Goal: Communication & Community: Connect with others

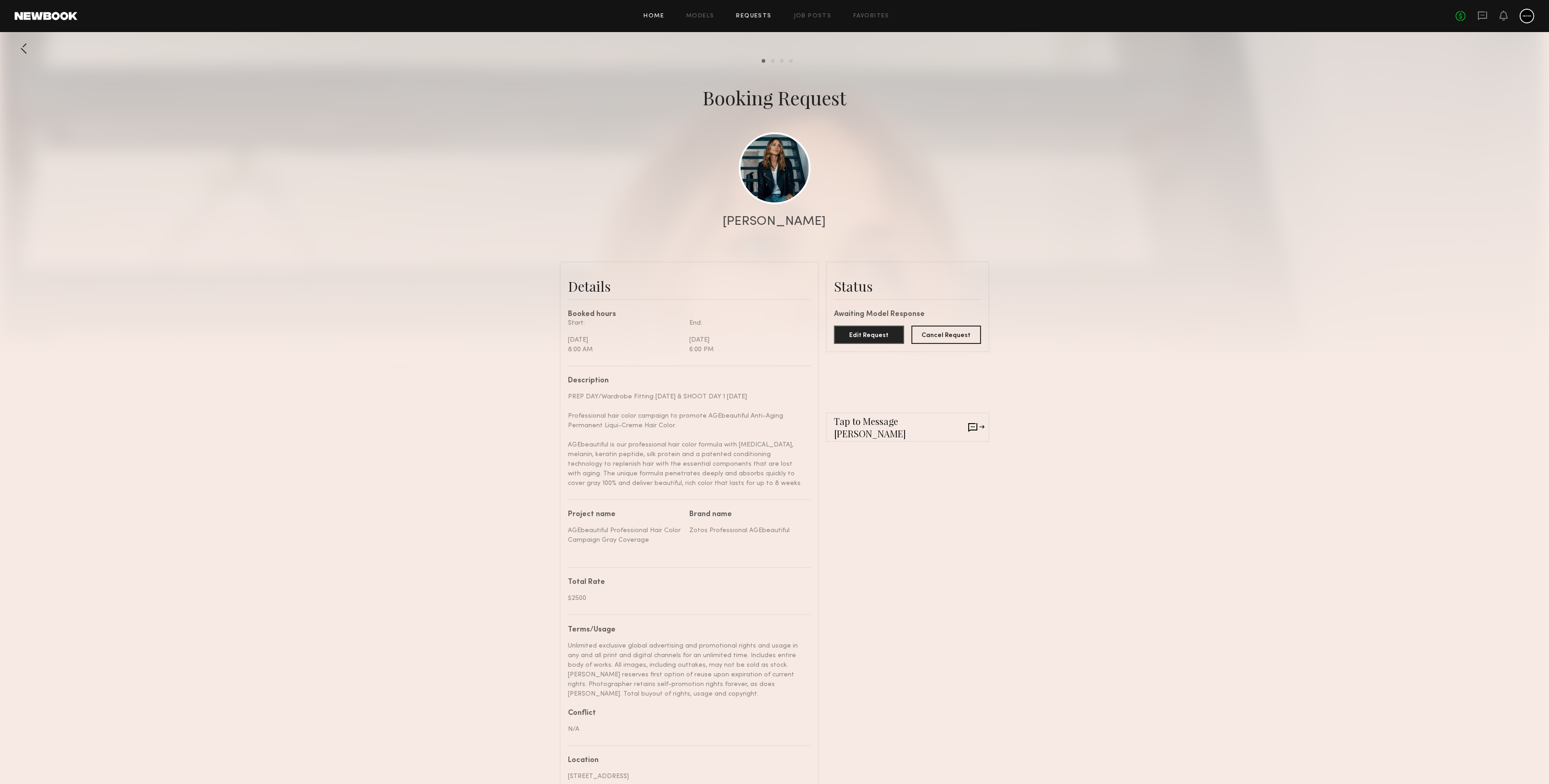
click at [649, 14] on link "Home" at bounding box center [654, 16] width 20 height 6
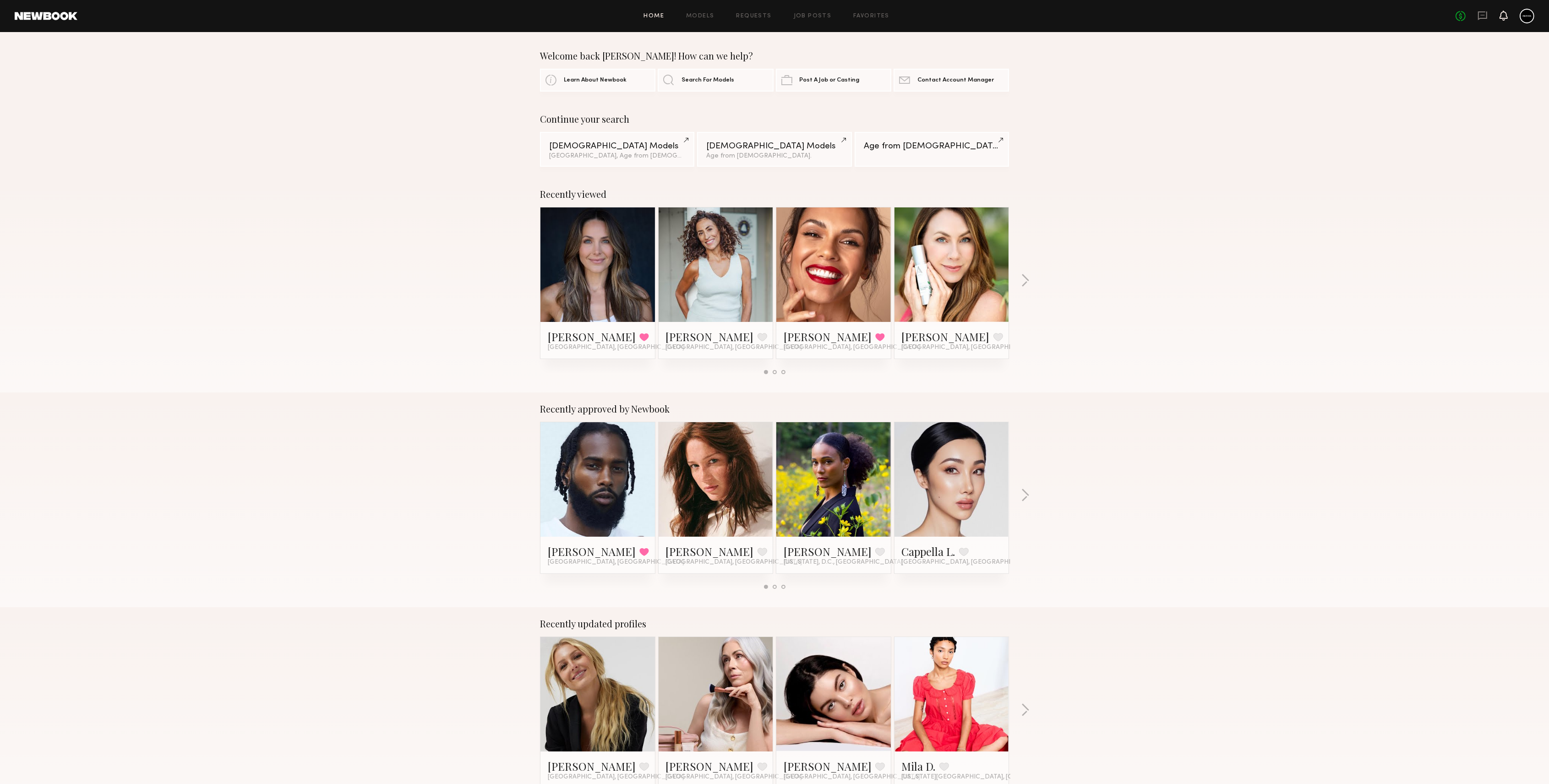
click at [1505, 16] on icon at bounding box center [1503, 14] width 8 height 6
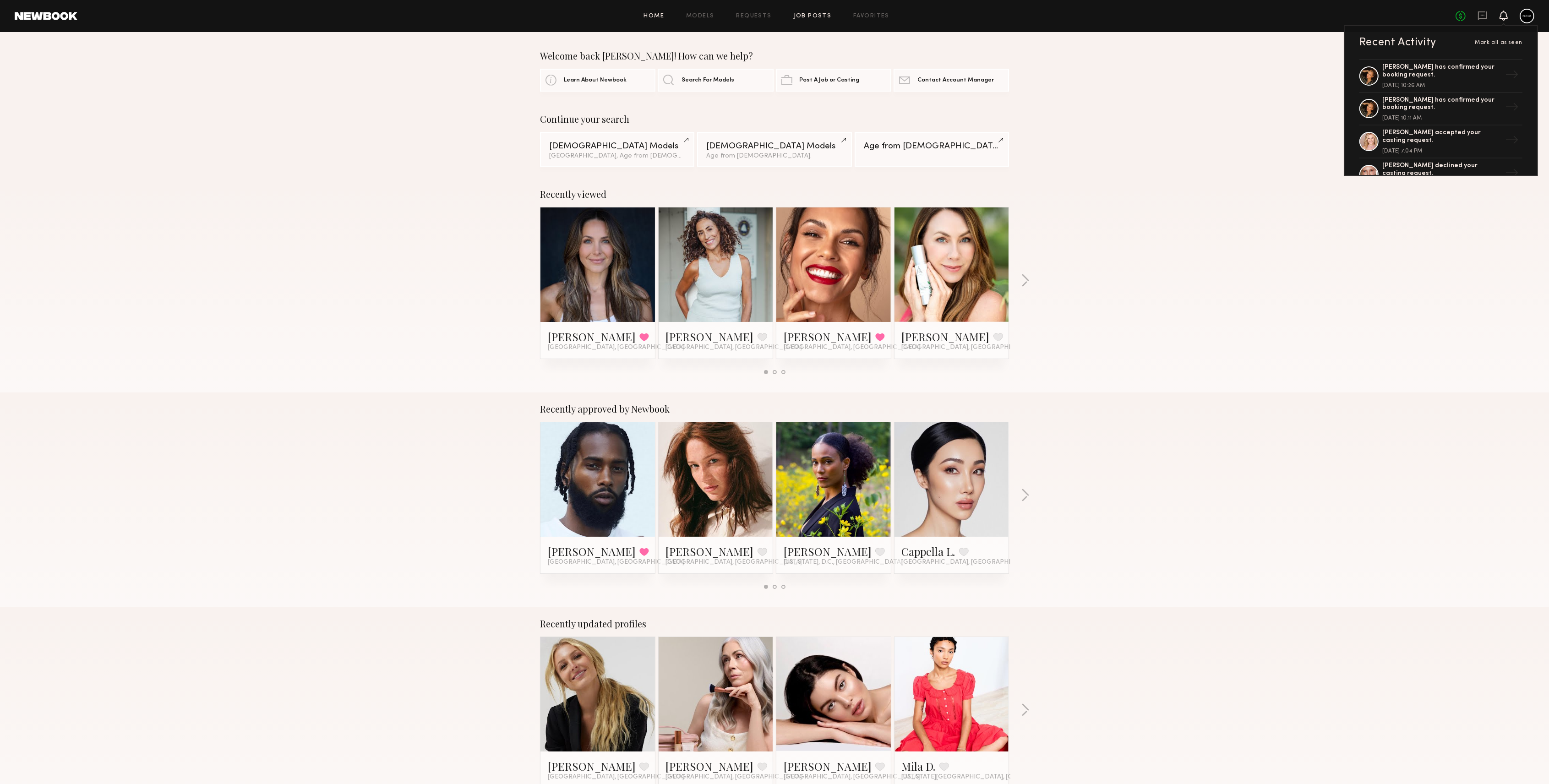
click at [812, 13] on link "Job Posts" at bounding box center [813, 16] width 38 height 6
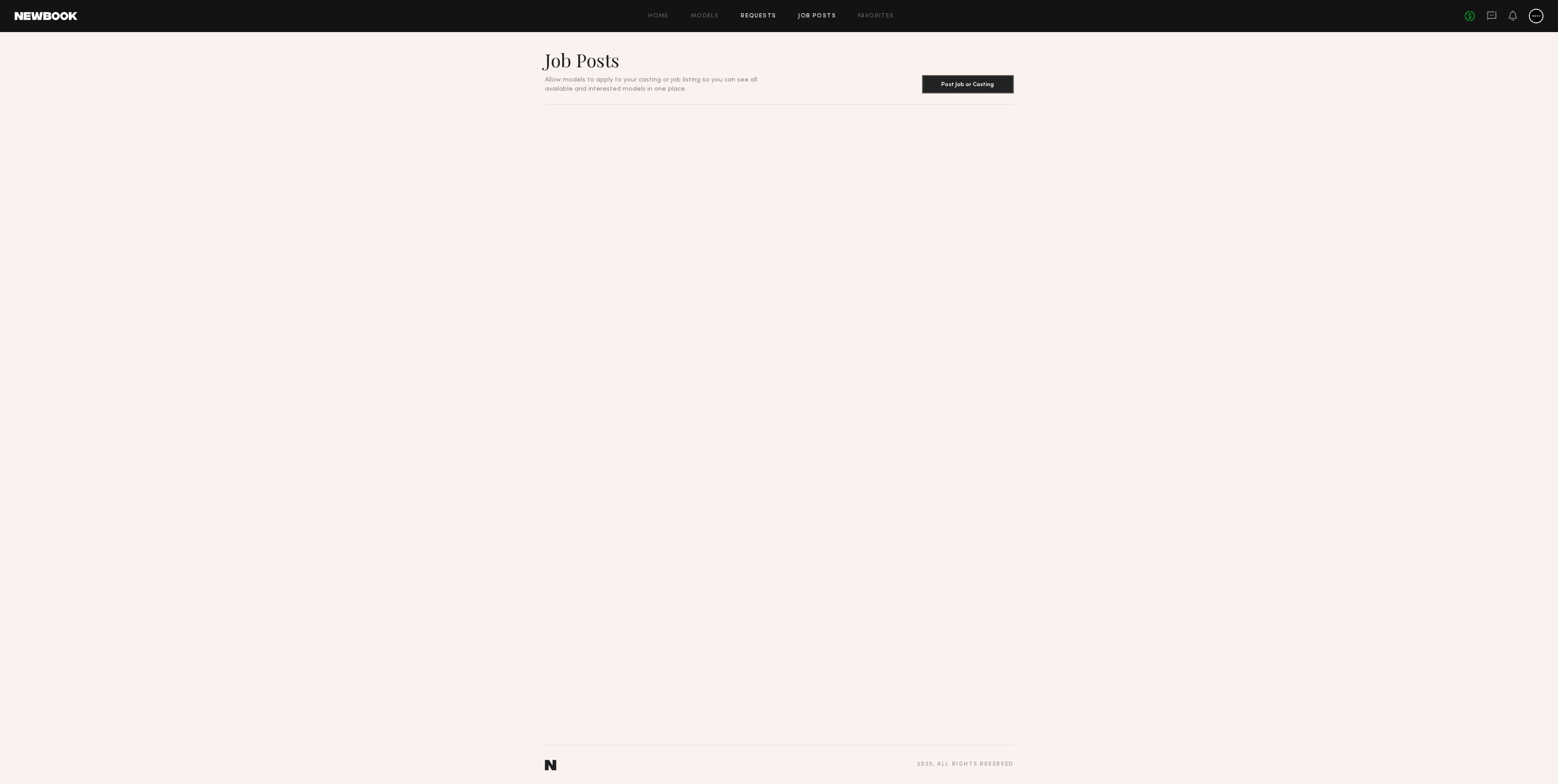
click at [752, 18] on link "Requests" at bounding box center [758, 16] width 35 height 6
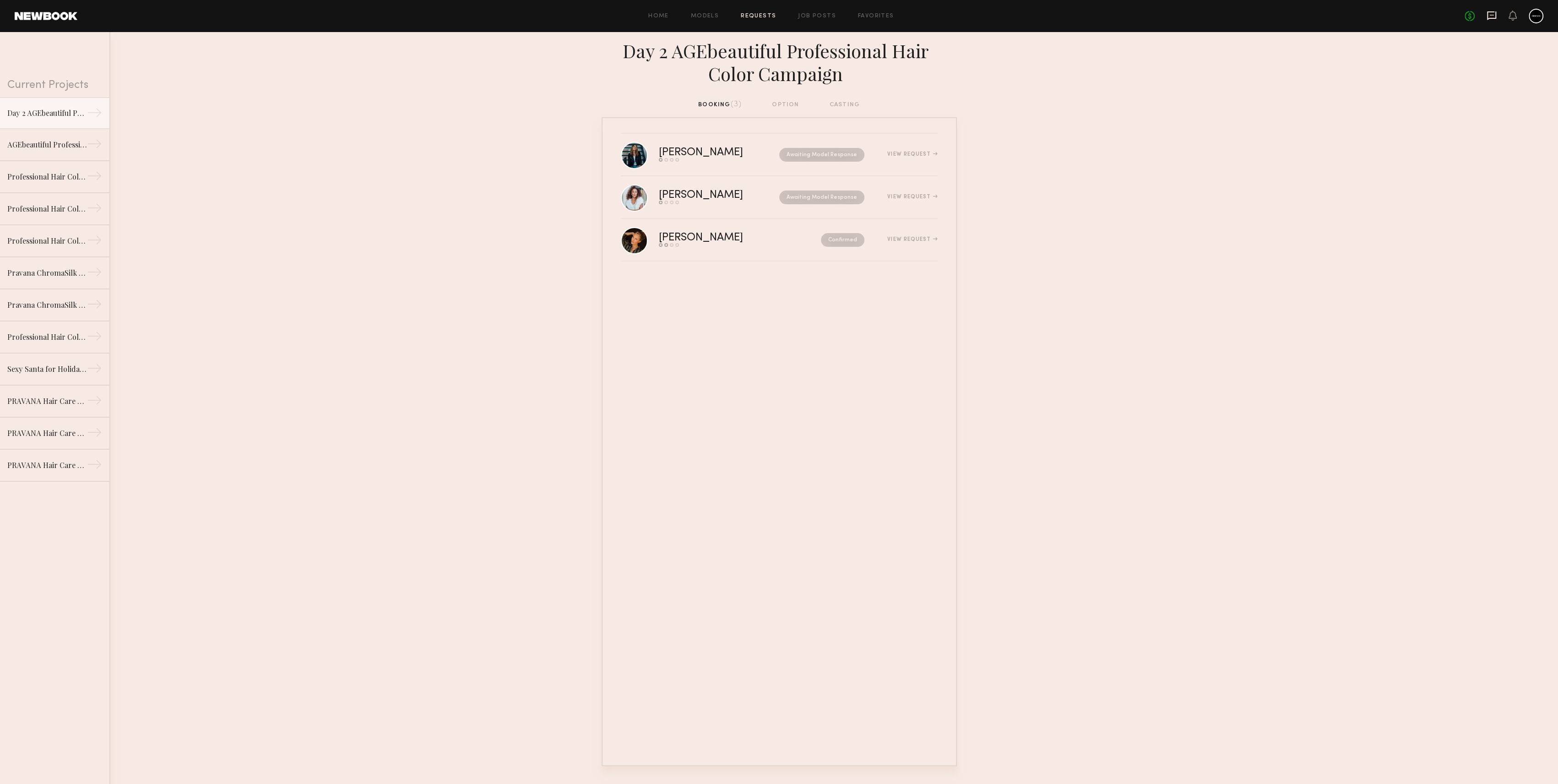
click at [1490, 14] on icon at bounding box center [1491, 14] width 3 height 1
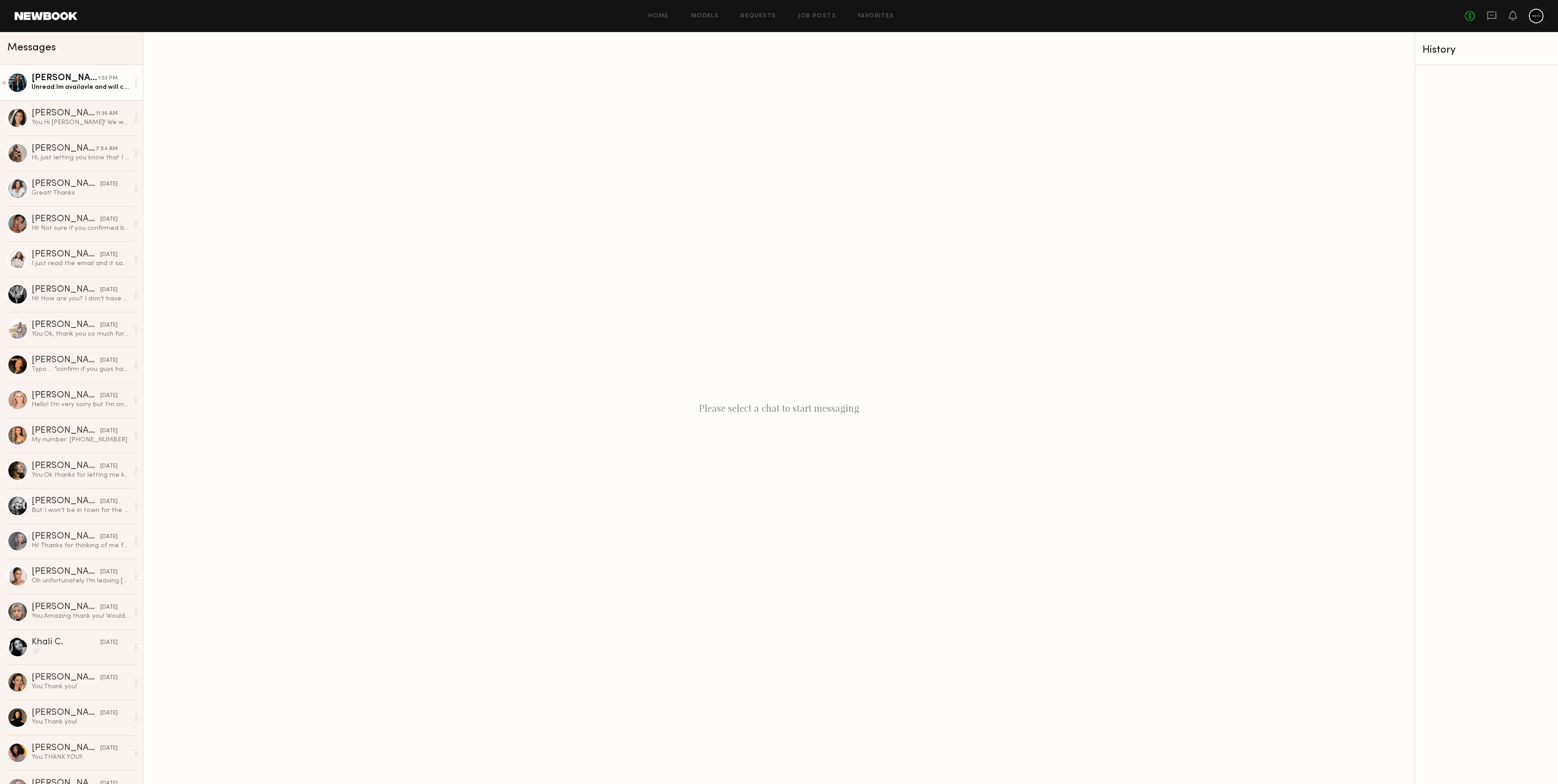
click at [77, 79] on div "Alicia H." at bounding box center [64, 78] width 66 height 9
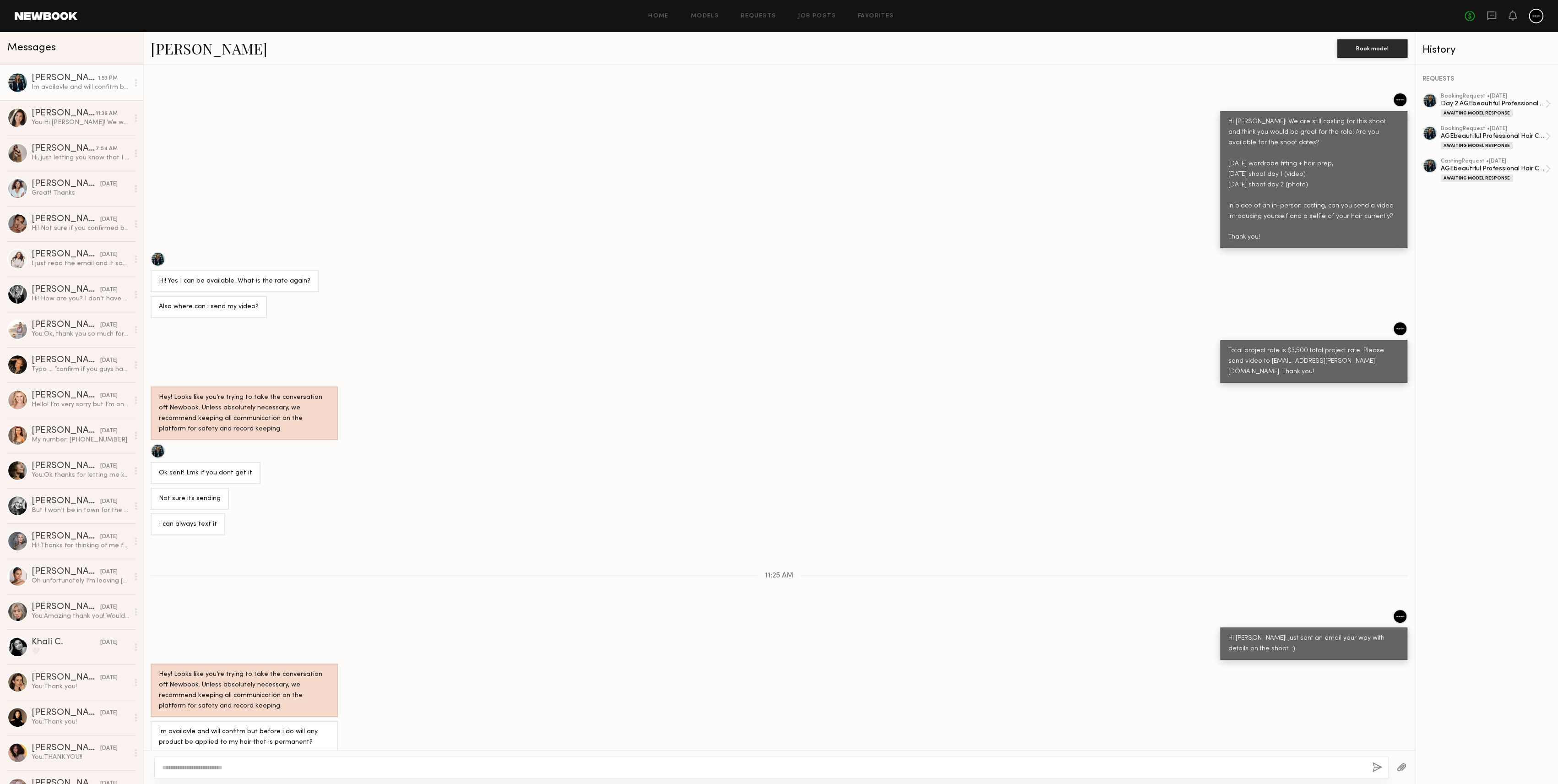
scroll to position [161, 0]
click at [263, 766] on textarea at bounding box center [764, 767] width 1203 height 9
click at [276, 769] on textarea at bounding box center [764, 767] width 1203 height 9
click at [68, 109] on div "Cristina D." at bounding box center [63, 113] width 64 height 9
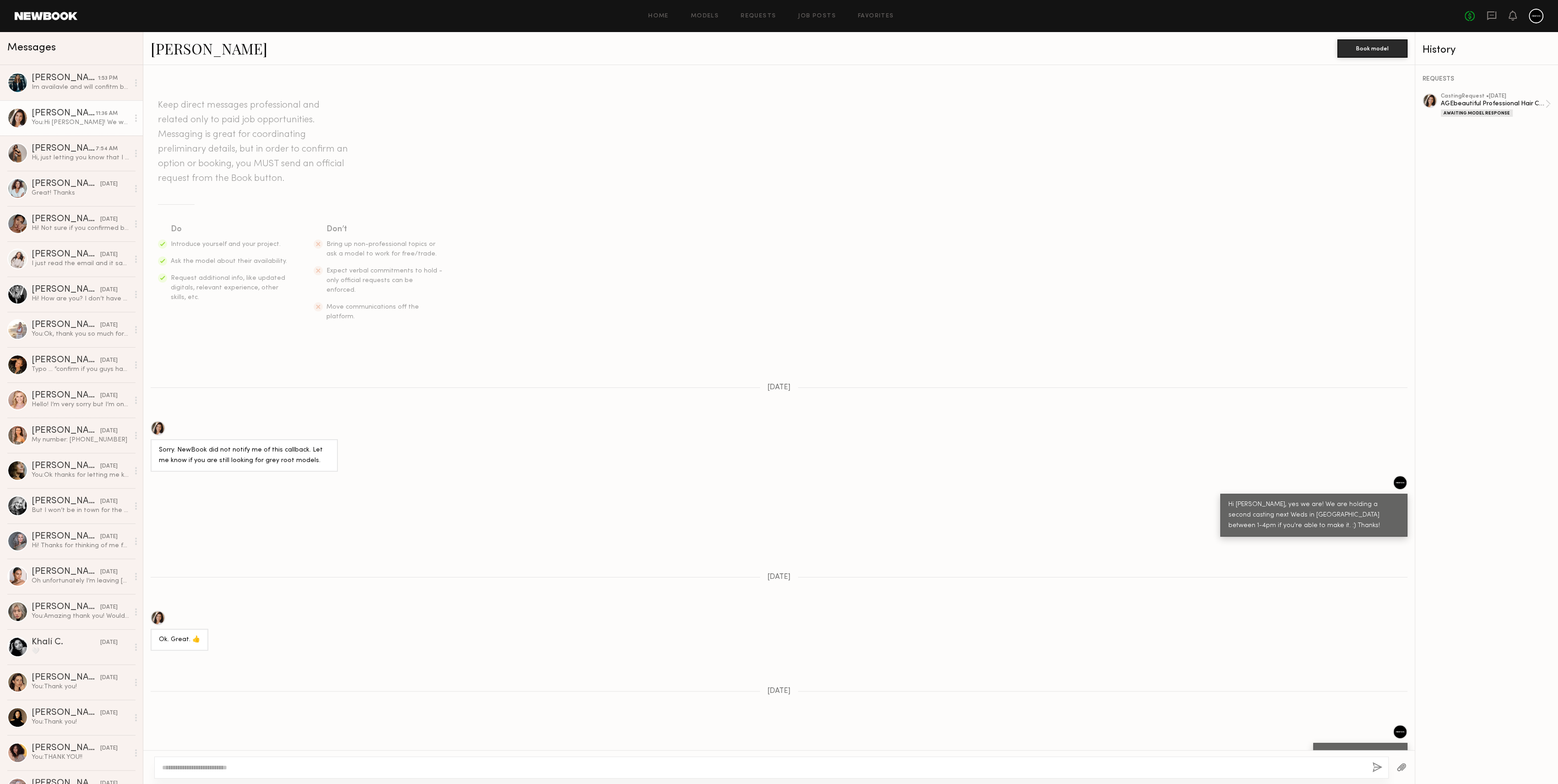
scroll to position [504, 0]
